Goal: Task Accomplishment & Management: Manage account settings

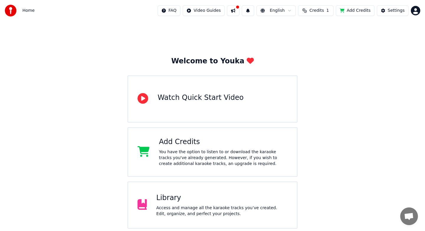
click at [201, 197] on div "Library" at bounding box center [221, 197] width 131 height 9
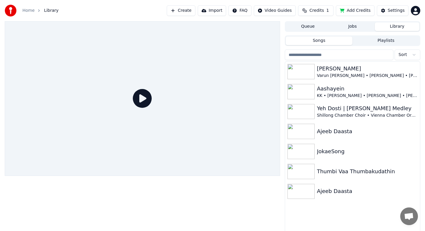
click at [357, 27] on button "Jobs" at bounding box center [352, 26] width 45 height 9
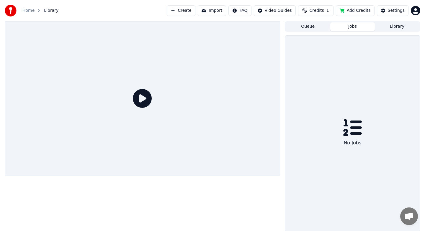
click at [398, 28] on button "Library" at bounding box center [396, 26] width 45 height 9
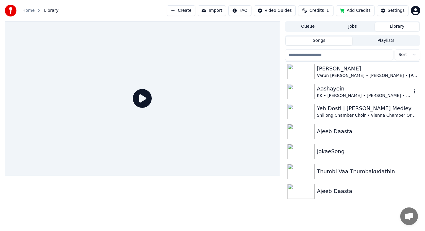
click at [414, 94] on body "Home Library Create Import FAQ Video Guides Credits 1 Add Credits Settings Queu…" at bounding box center [212, 115] width 425 height 231
click at [335, 225] on div "Allasani Vaari Varun Tej • Raashi Khanna • SS Thaman Aashayein KK • Salim Merch…" at bounding box center [352, 148] width 135 height 173
click at [372, 42] on button "Playlists" at bounding box center [385, 41] width 67 height 9
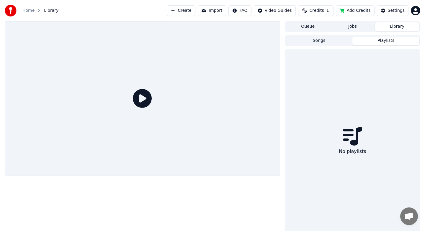
click at [306, 25] on button "Queue" at bounding box center [307, 26] width 45 height 9
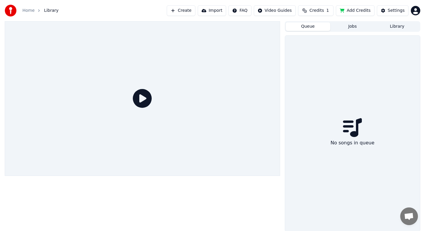
click at [404, 27] on button "Library" at bounding box center [396, 26] width 45 height 9
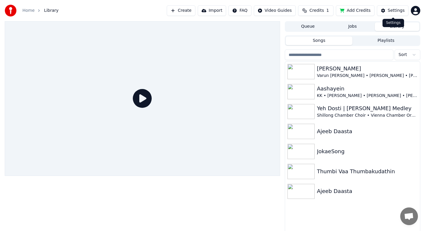
click at [394, 13] on div "Settings" at bounding box center [395, 11] width 17 height 6
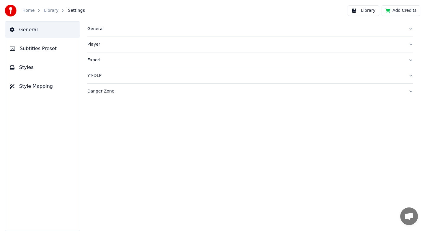
click at [147, 62] on div "Export" at bounding box center [245, 60] width 316 height 6
